Goal: Find specific page/section: Find specific page/section

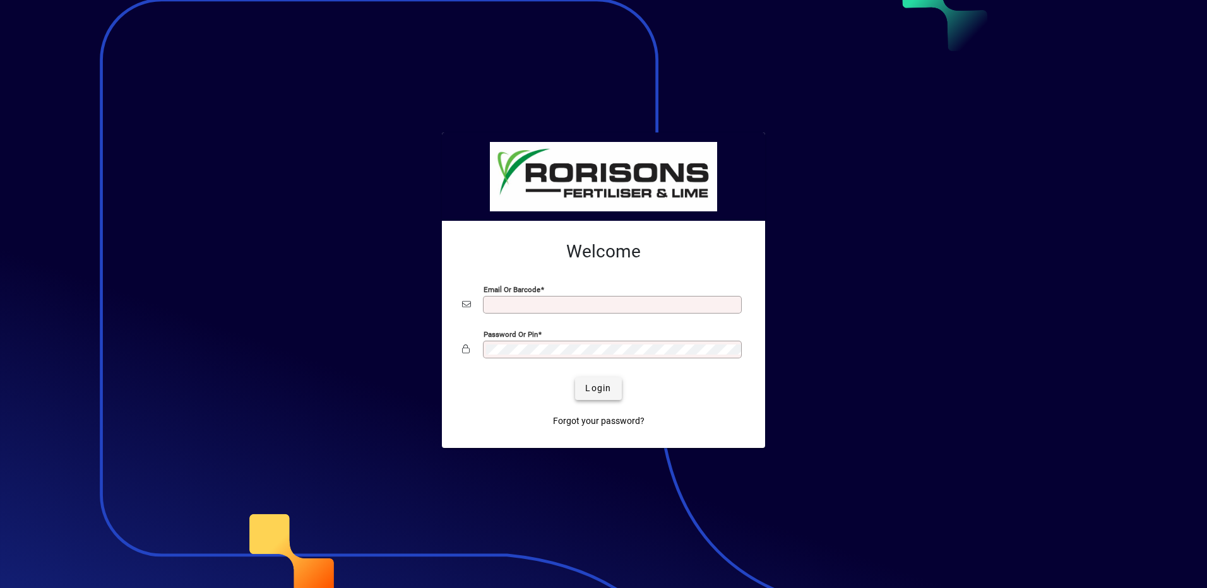
type input "**********"
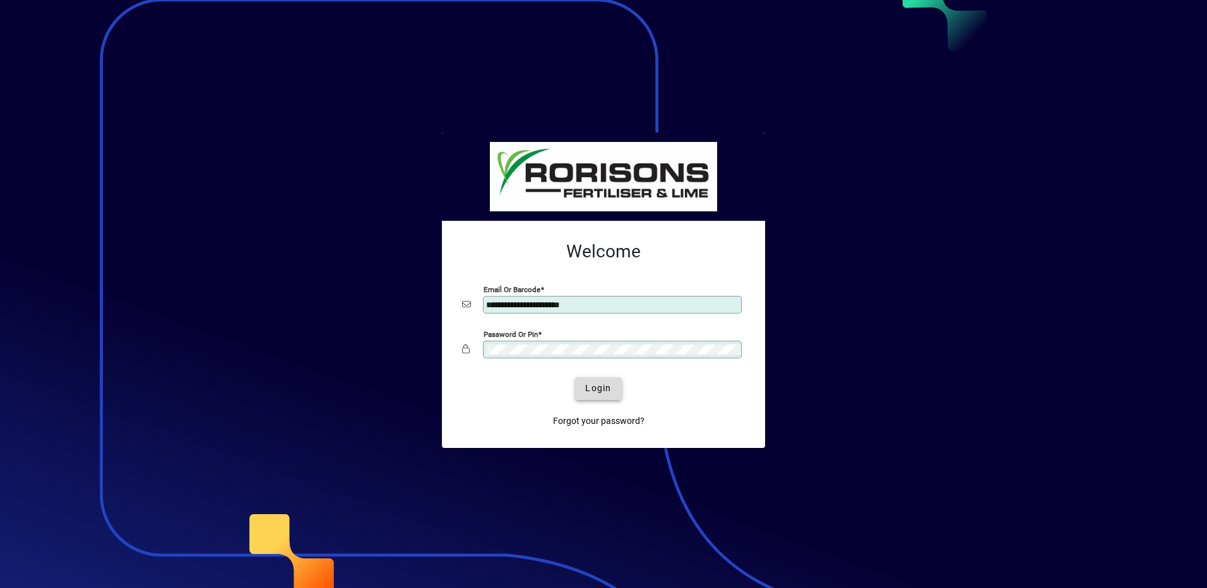
click at [604, 389] on span "Login" at bounding box center [598, 388] width 26 height 13
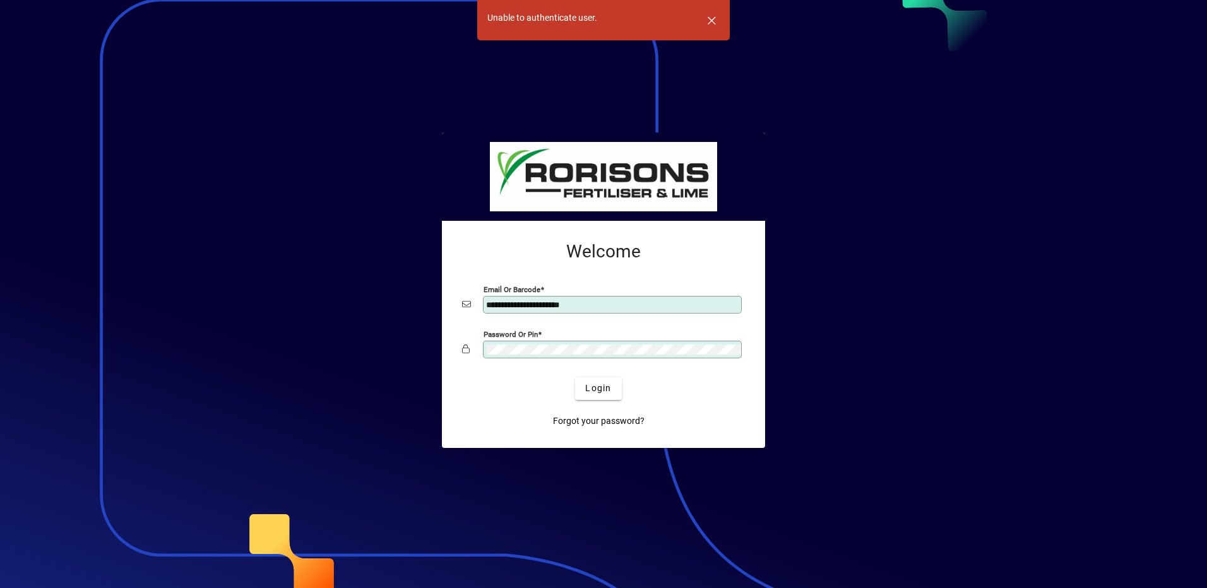
click at [463, 345] on div "Password or Pin" at bounding box center [603, 350] width 283 height 24
click at [575, 378] on button "Login" at bounding box center [598, 389] width 46 height 23
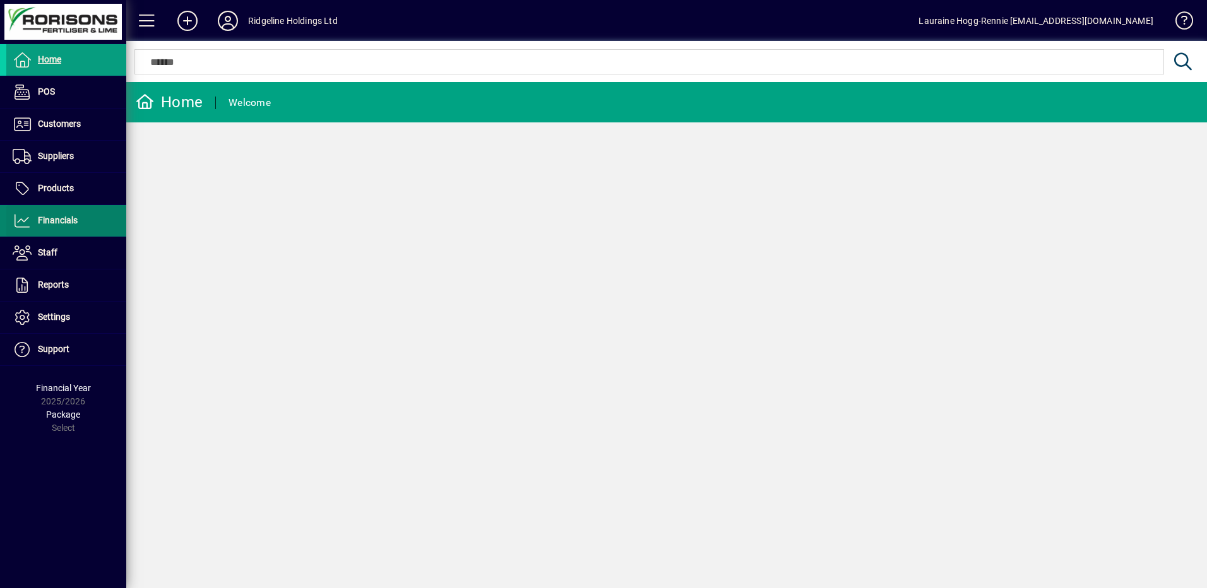
click at [55, 223] on span "Financials" at bounding box center [58, 220] width 40 height 10
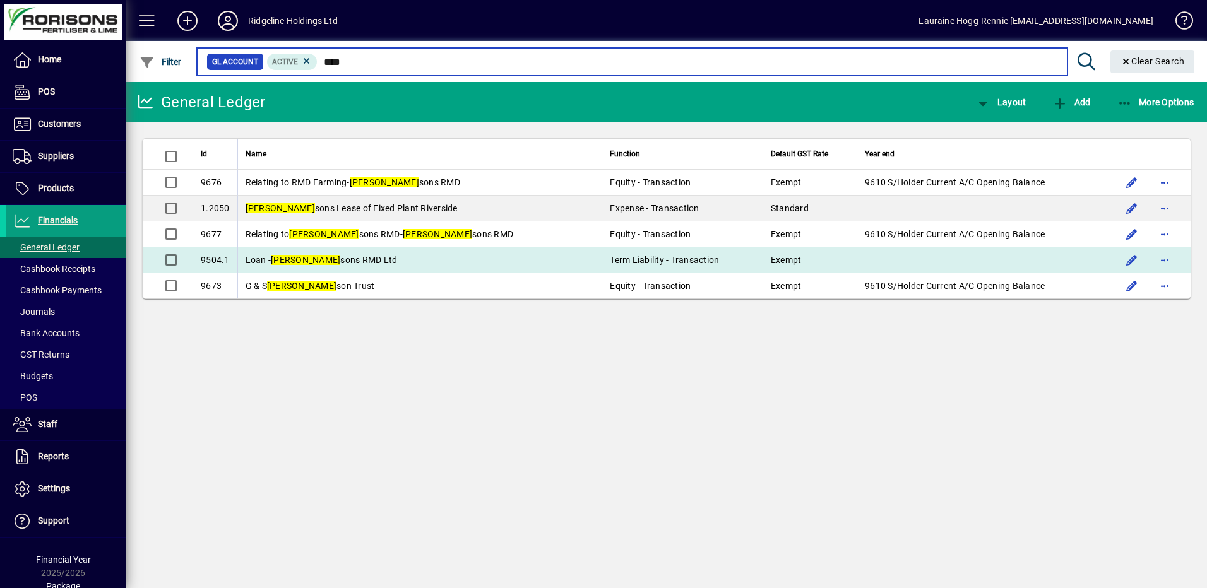
type input "****"
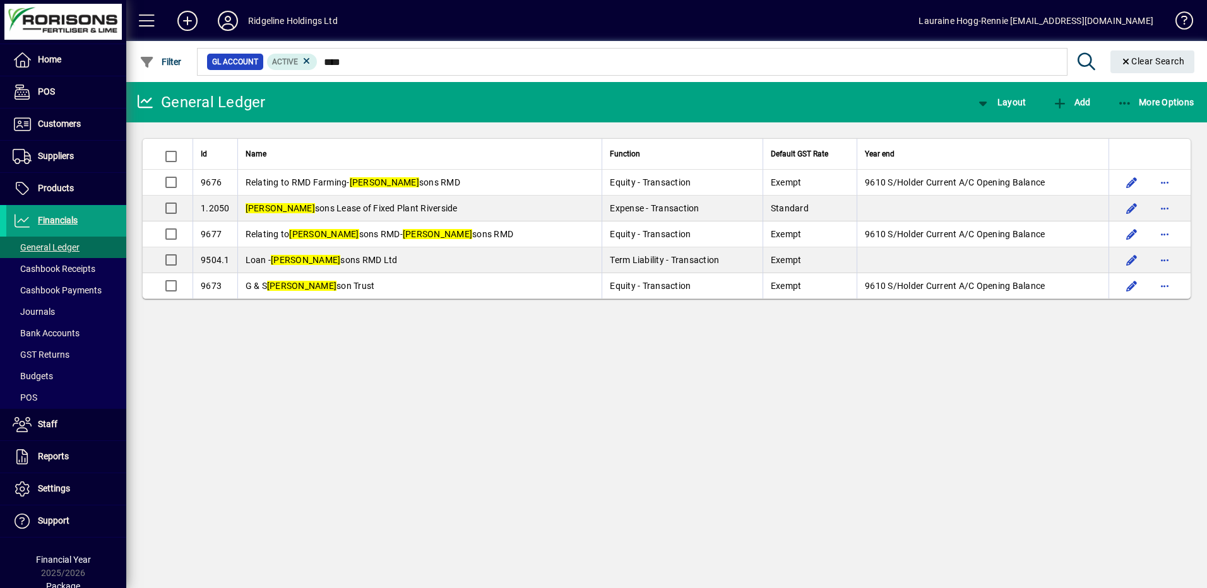
click at [325, 256] on span "Loan - Rori sons RMD Ltd" at bounding box center [322, 260] width 152 height 10
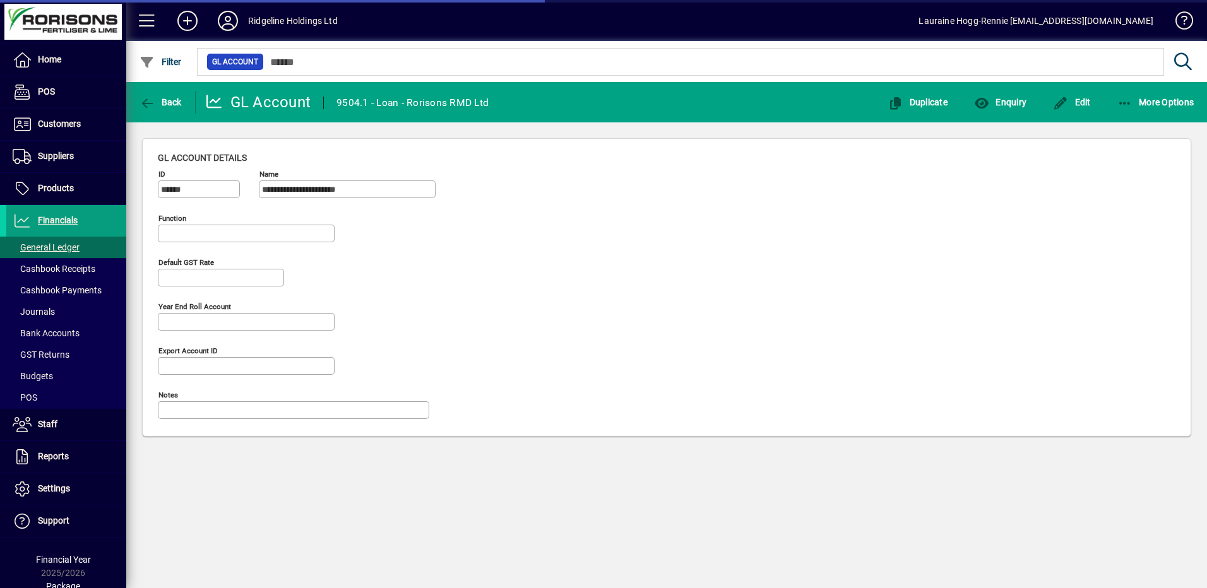
type input "**********"
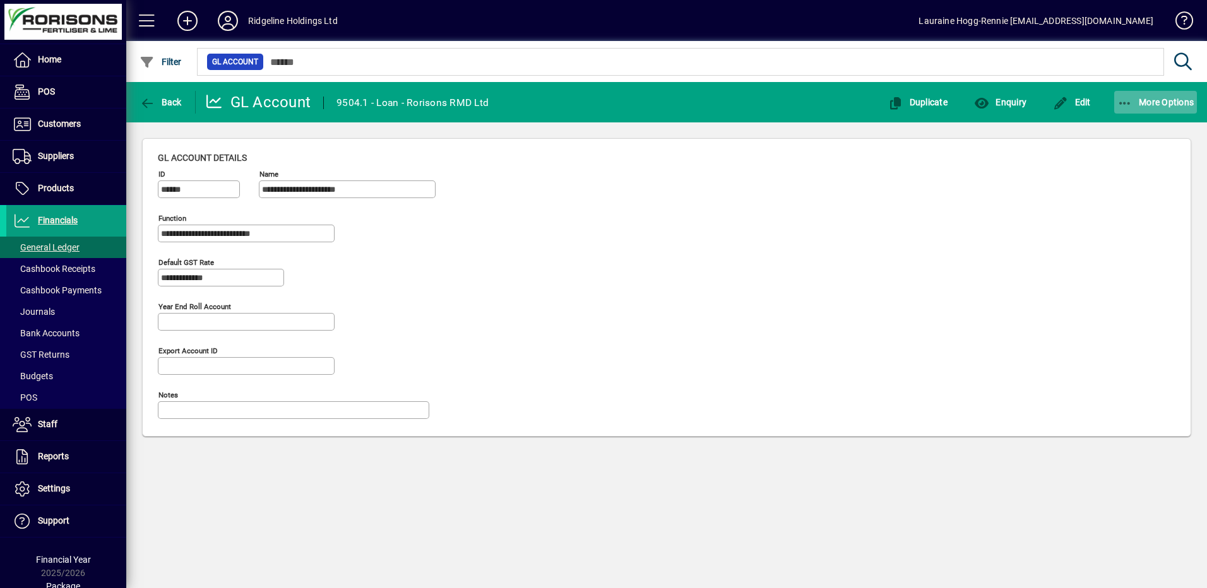
click at [1131, 102] on icon "button" at bounding box center [1126, 103] width 16 height 13
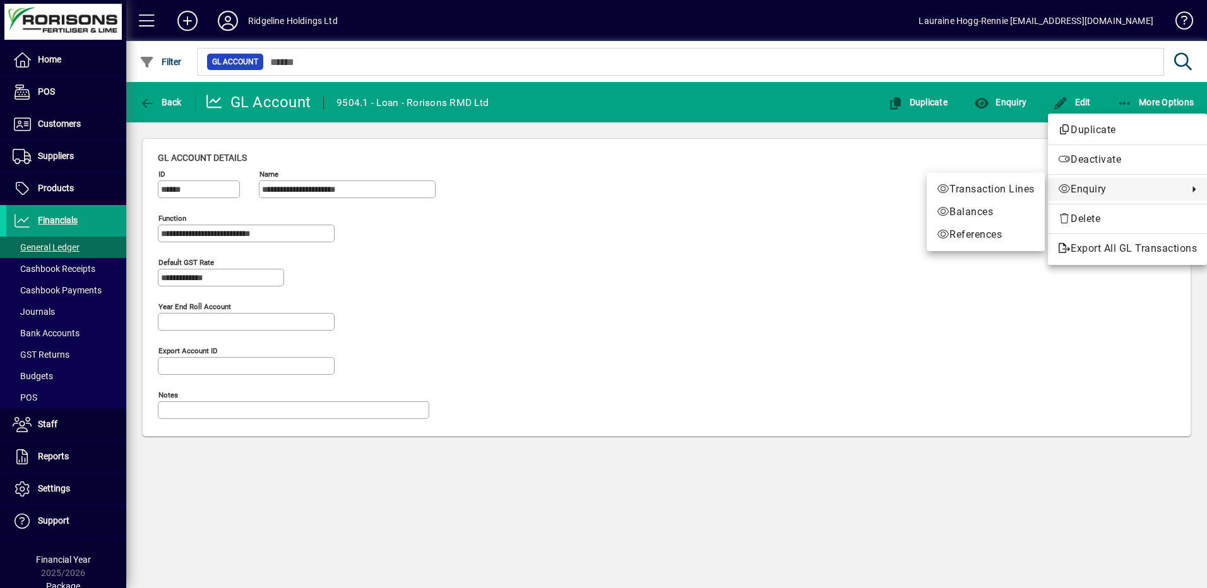
click at [1097, 191] on span "Enquiry" at bounding box center [1120, 189] width 124 height 15
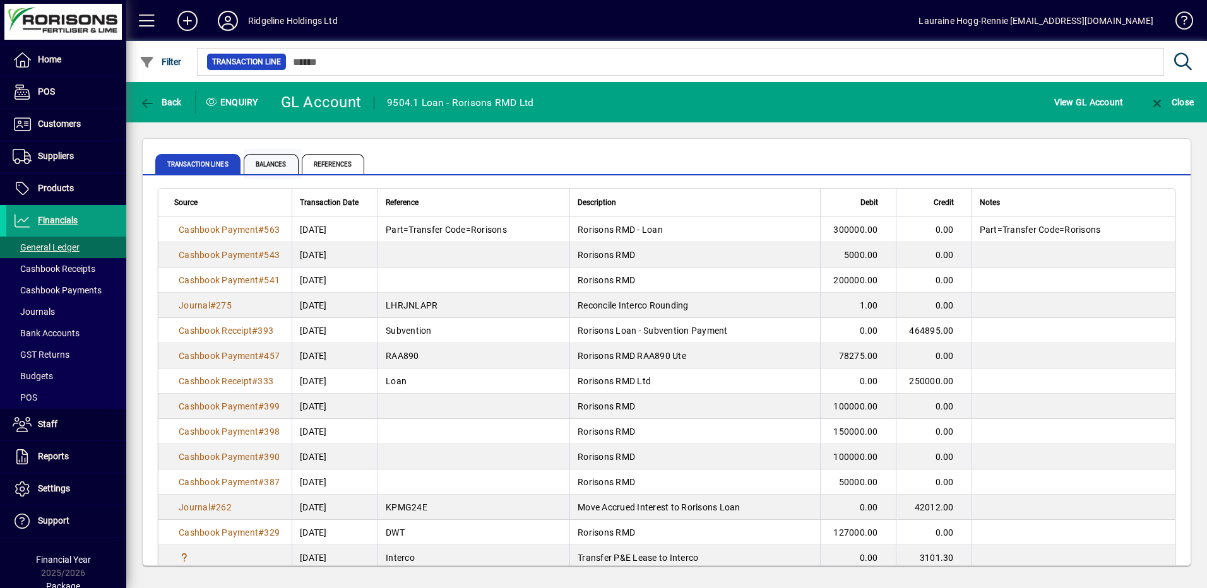
click at [273, 164] on span "Balances" at bounding box center [271, 164] width 55 height 20
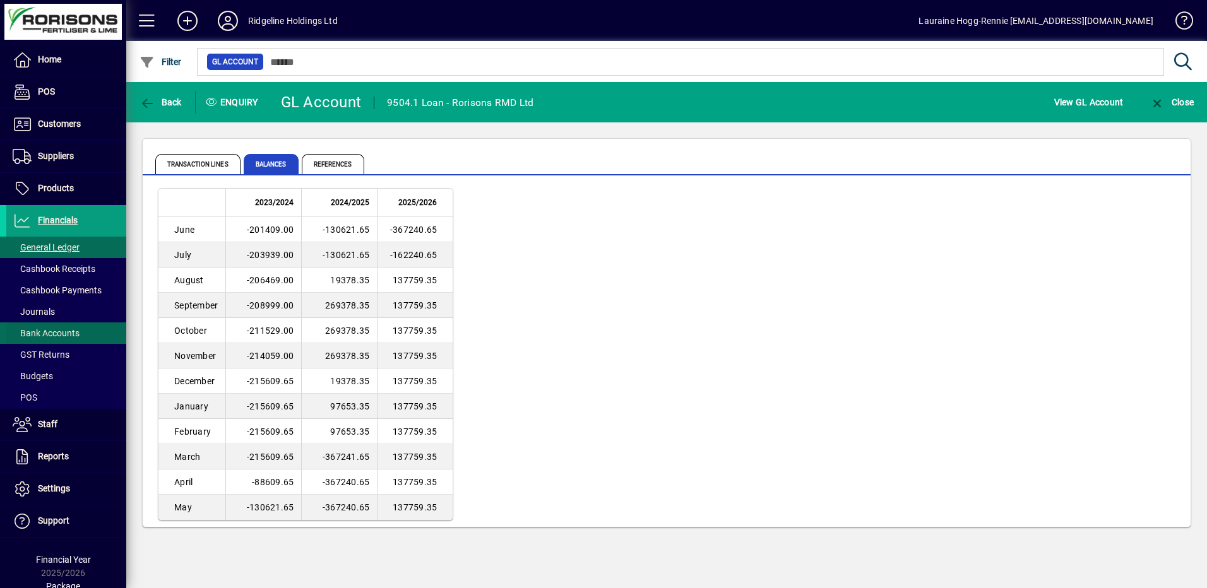
click at [61, 330] on span "Bank Accounts" at bounding box center [46, 333] width 67 height 10
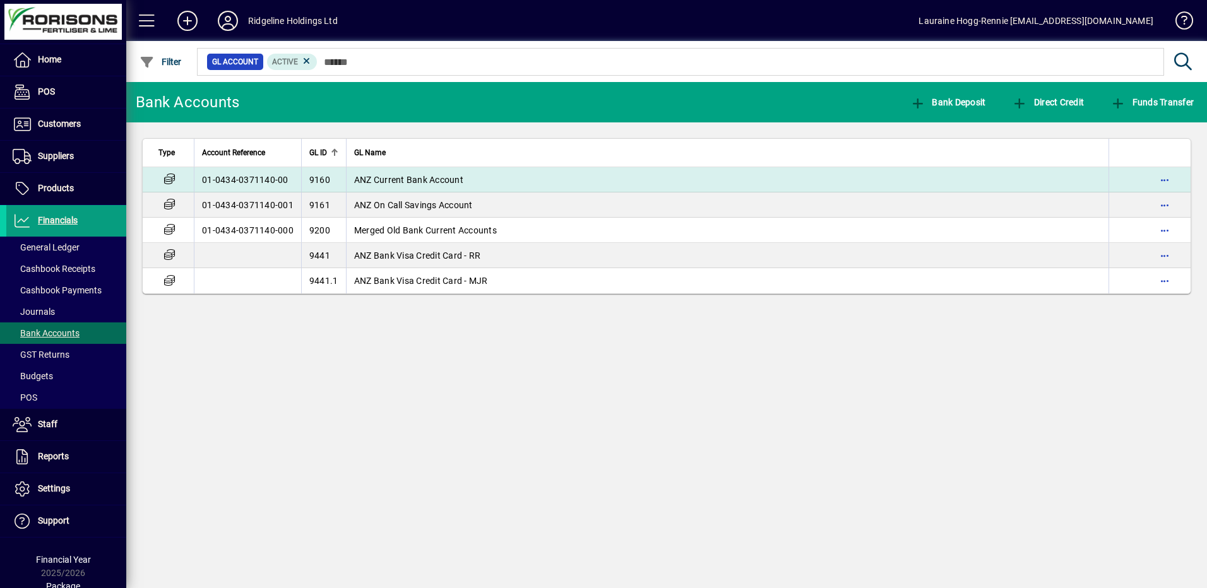
click at [423, 177] on span "ANZ Current Bank Account" at bounding box center [408, 180] width 109 height 10
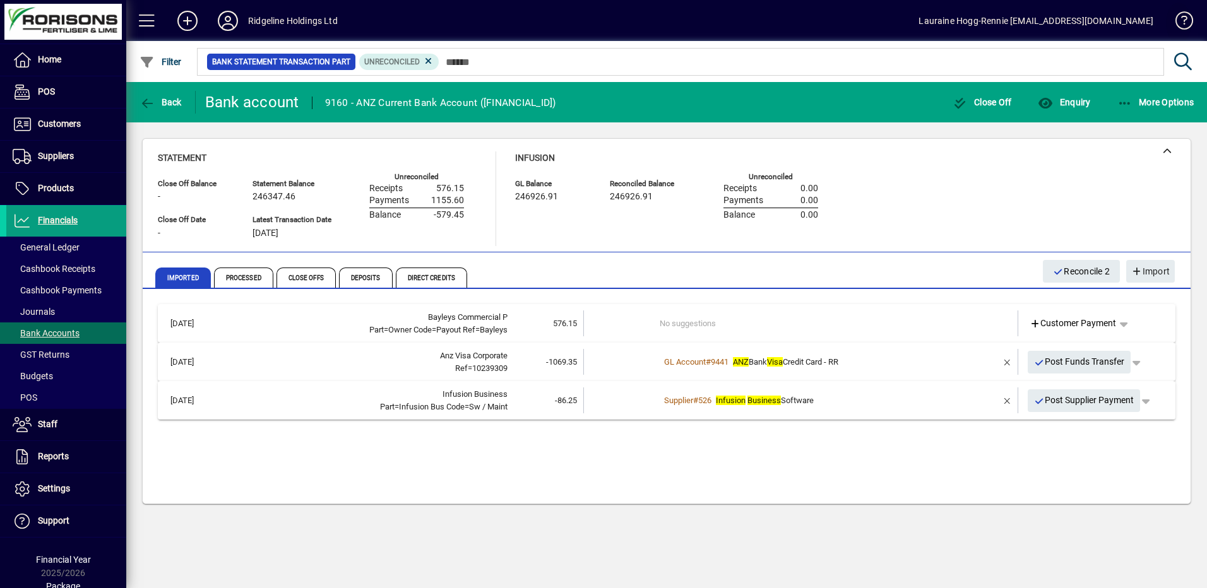
click at [1184, 22] on span at bounding box center [1179, 23] width 30 height 30
click at [982, 24] on div "Lauraine Hogg-Rennie lauraine@rorisons.co.nz" at bounding box center [1036, 21] width 235 height 20
drag, startPoint x: 982, startPoint y: 24, endPoint x: 970, endPoint y: 25, distance: 11.4
click at [978, 23] on div "Lauraine Hogg-Rennie lauraine@rorisons.co.nz" at bounding box center [1036, 21] width 235 height 20
click at [230, 22] on icon at bounding box center [227, 21] width 25 height 20
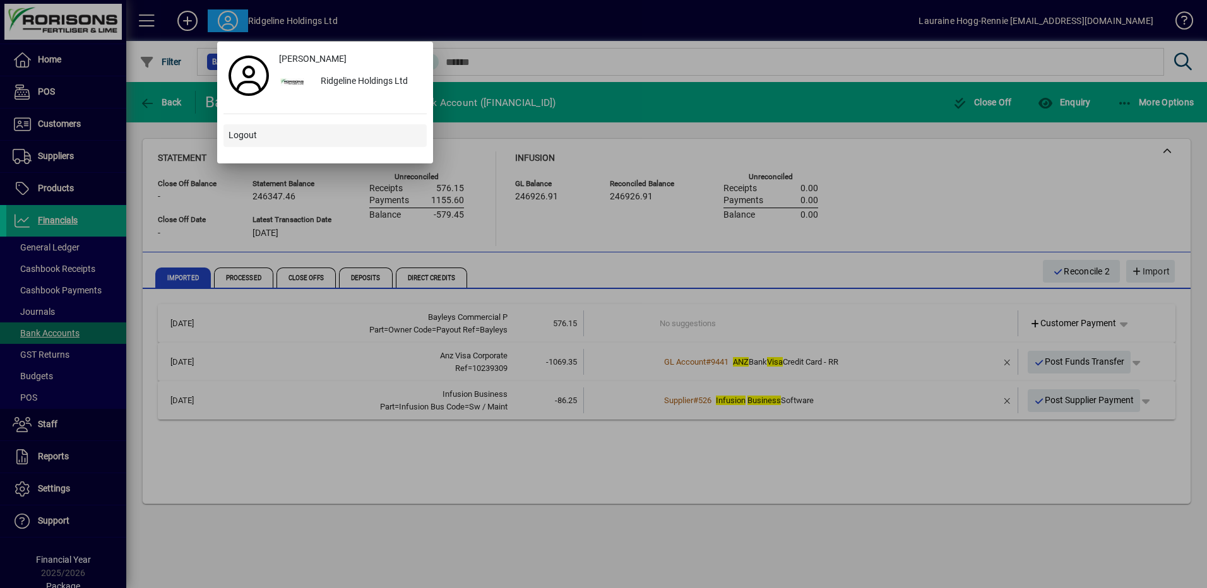
click at [241, 133] on span "Logout" at bounding box center [243, 135] width 28 height 13
